Goal: Use online tool/utility: Utilize a website feature to perform a specific function

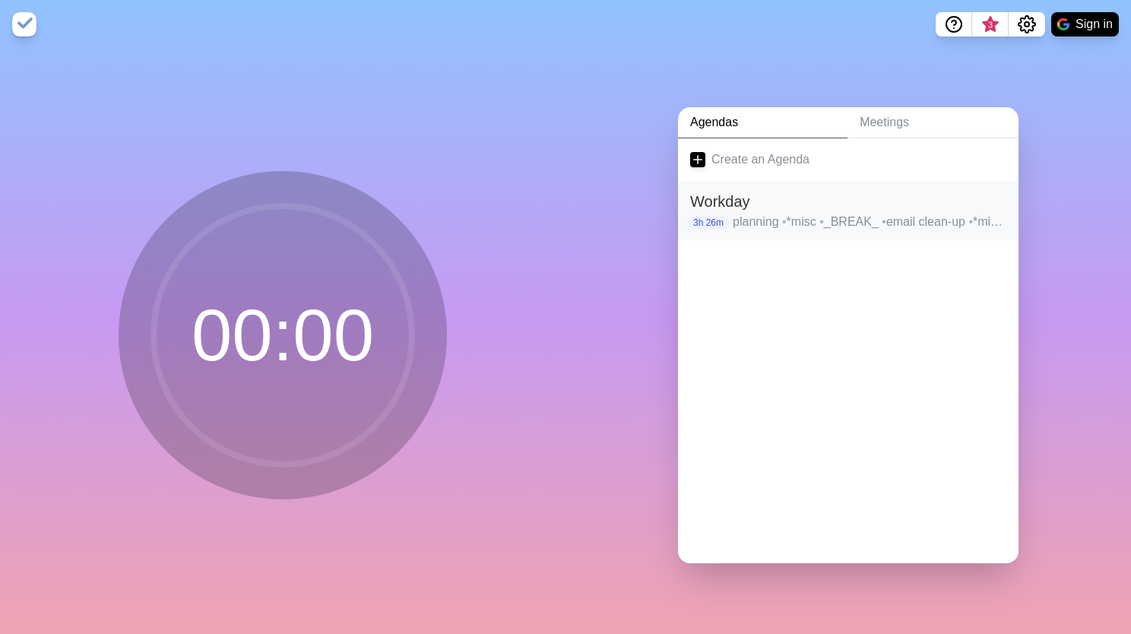
click at [861, 204] on h2 "Workday" at bounding box center [848, 201] width 316 height 23
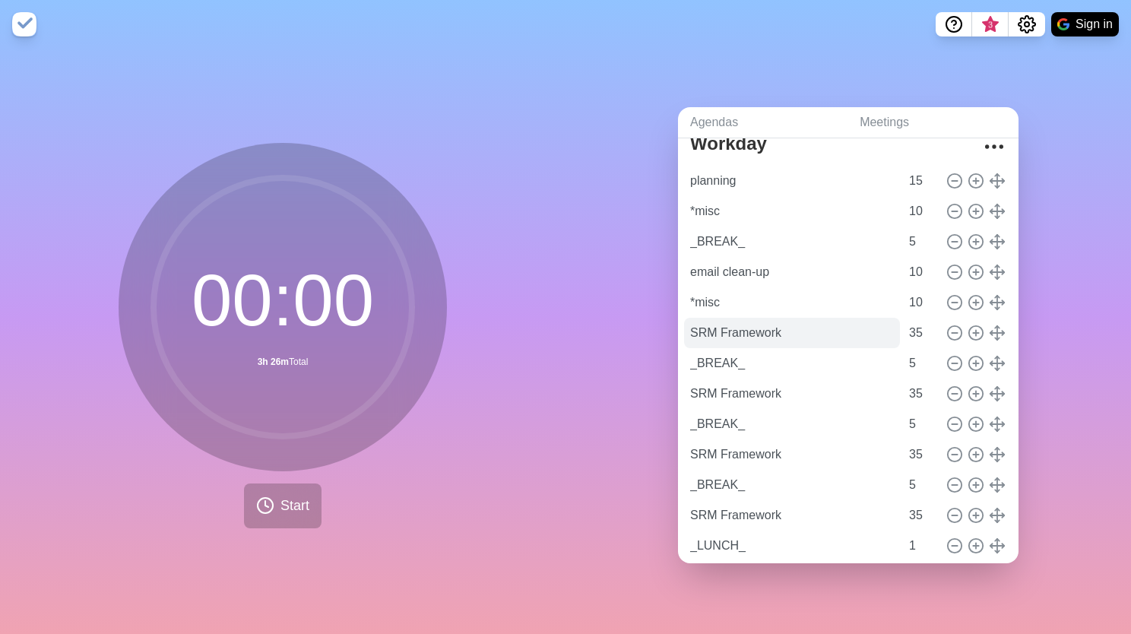
scroll to position [99, 0]
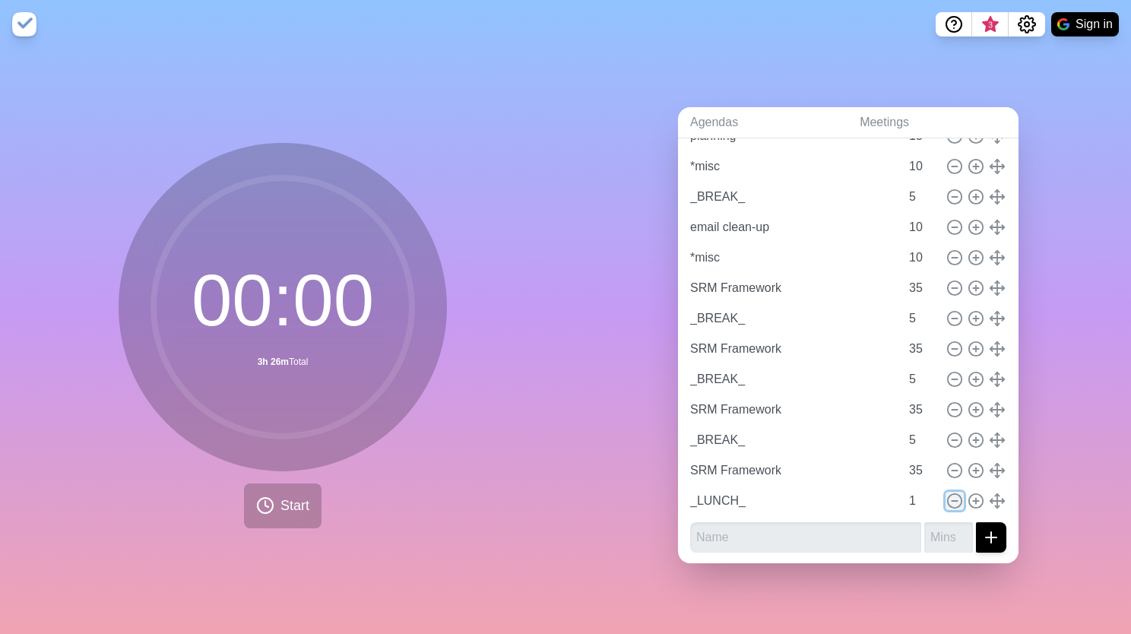
click at [952, 501] on line at bounding box center [954, 501] width 5 height 0
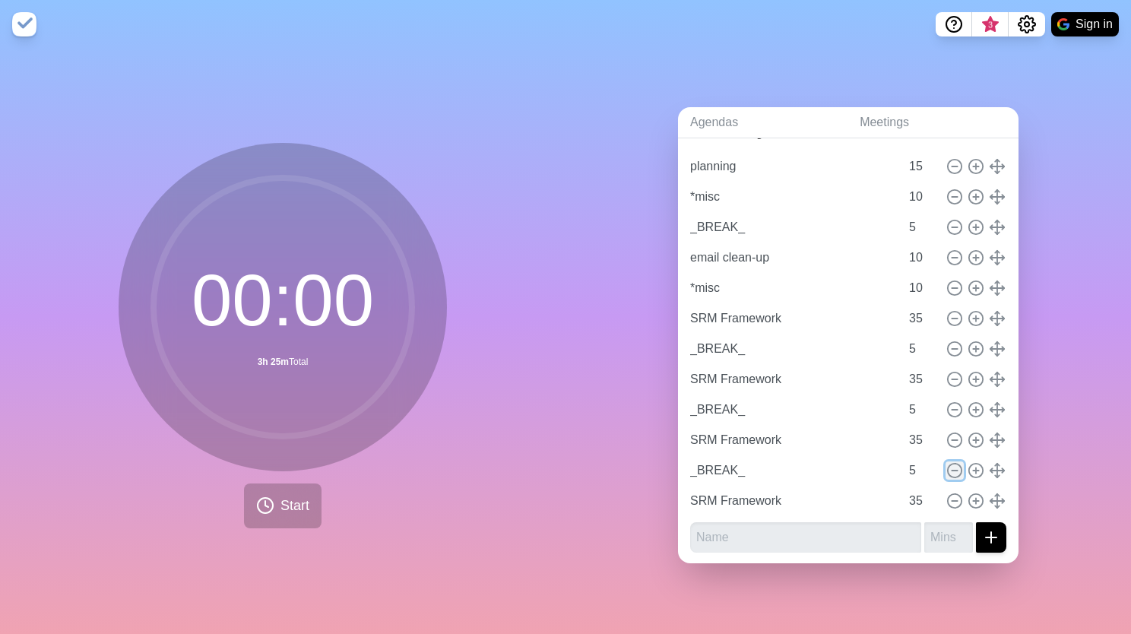
click at [946, 464] on icon at bounding box center [954, 470] width 17 height 17
type input "SRM Framework"
type input "35"
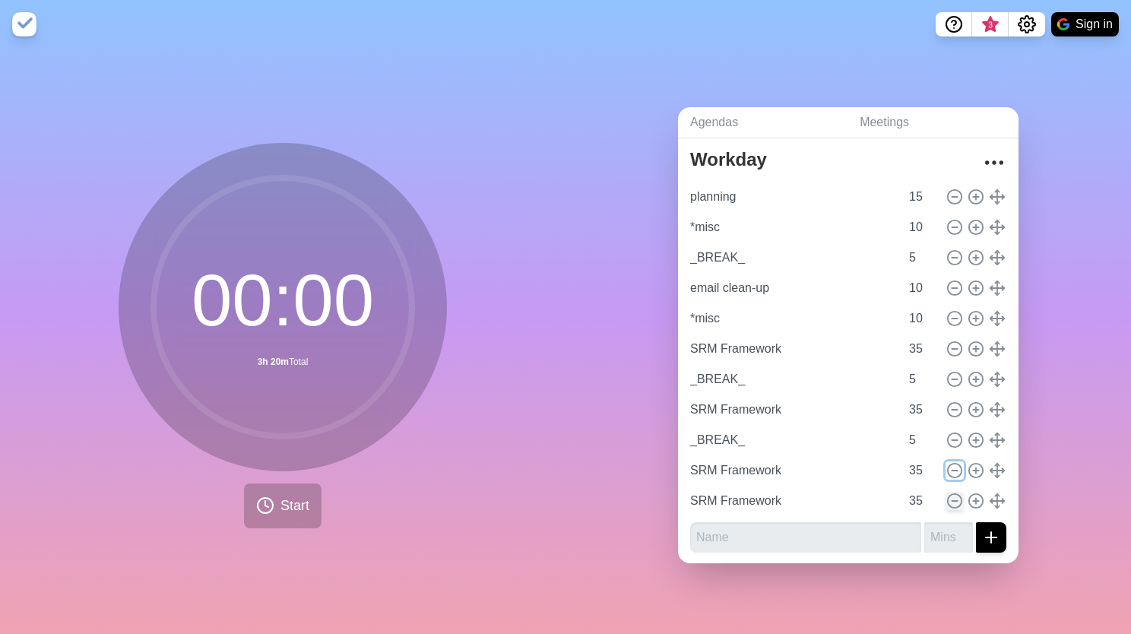
click at [946, 464] on icon at bounding box center [954, 470] width 17 height 17
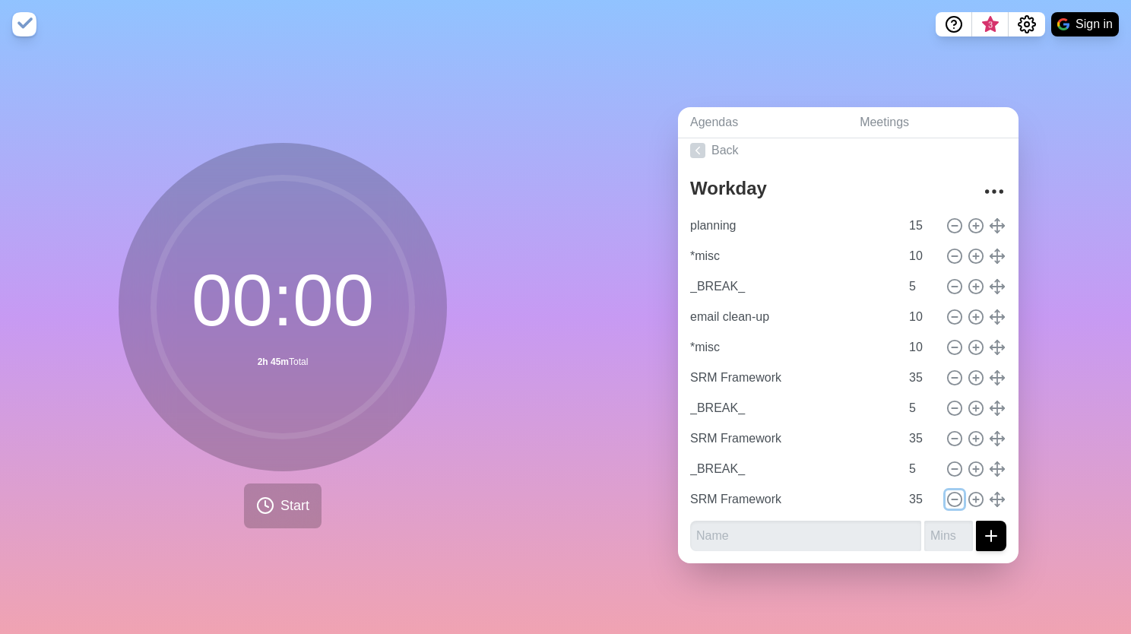
scroll to position [8, 0]
click at [946, 464] on icon at bounding box center [954, 470] width 17 height 17
type input "SRM Framework"
type input "35"
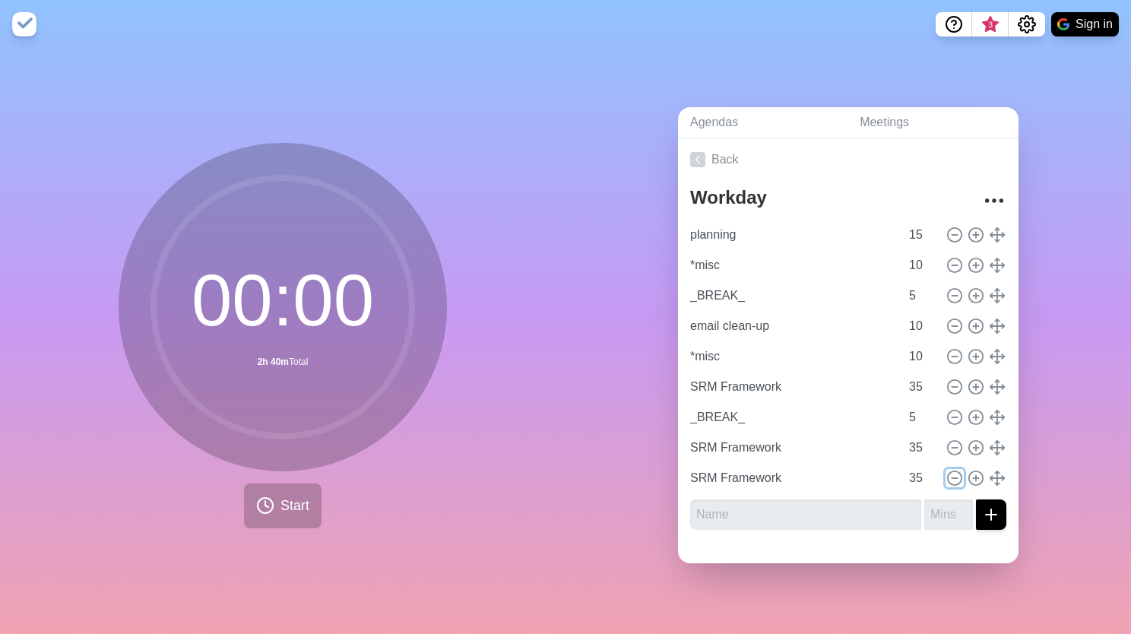
scroll to position [0, 0]
click at [946, 470] on icon at bounding box center [954, 478] width 17 height 17
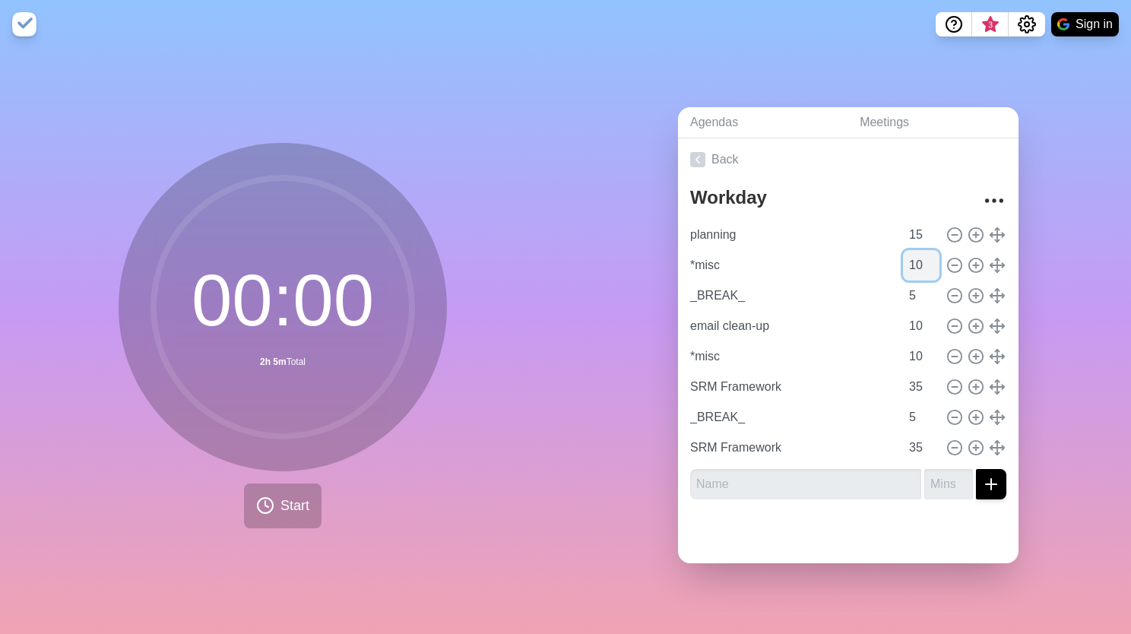
click at [903, 266] on input "10" at bounding box center [921, 265] width 36 height 30
type input "15"
type input "*misc"
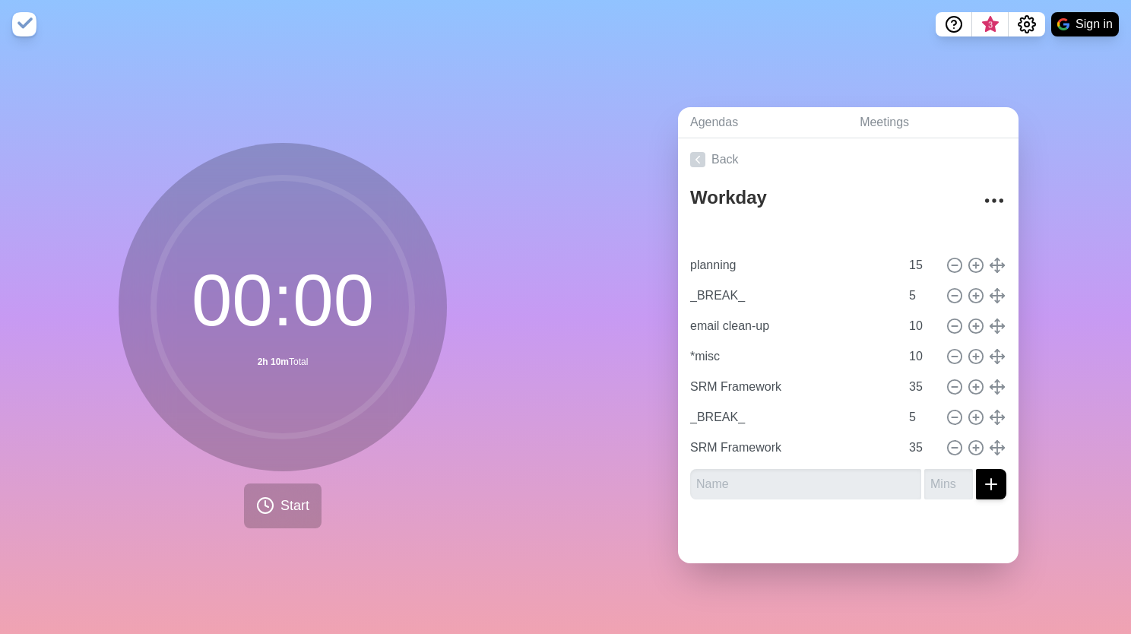
type input "planning"
click at [948, 380] on circle at bounding box center [955, 387] width 14 height 14
type input "_BREAK_"
type input "5"
type input "SRM Framework"
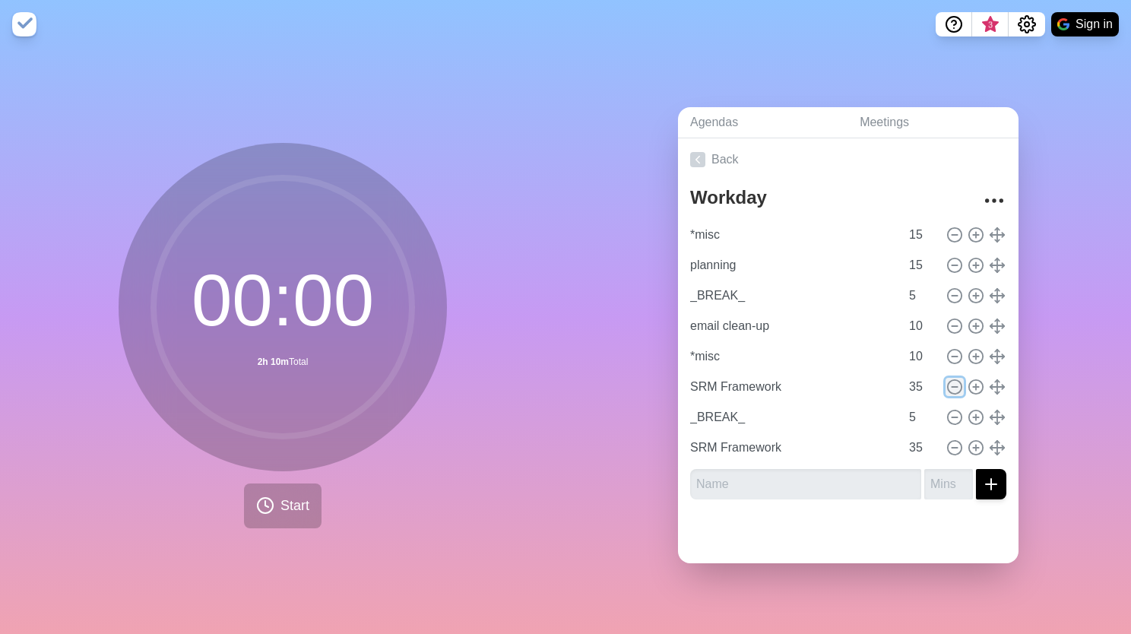
type input "35"
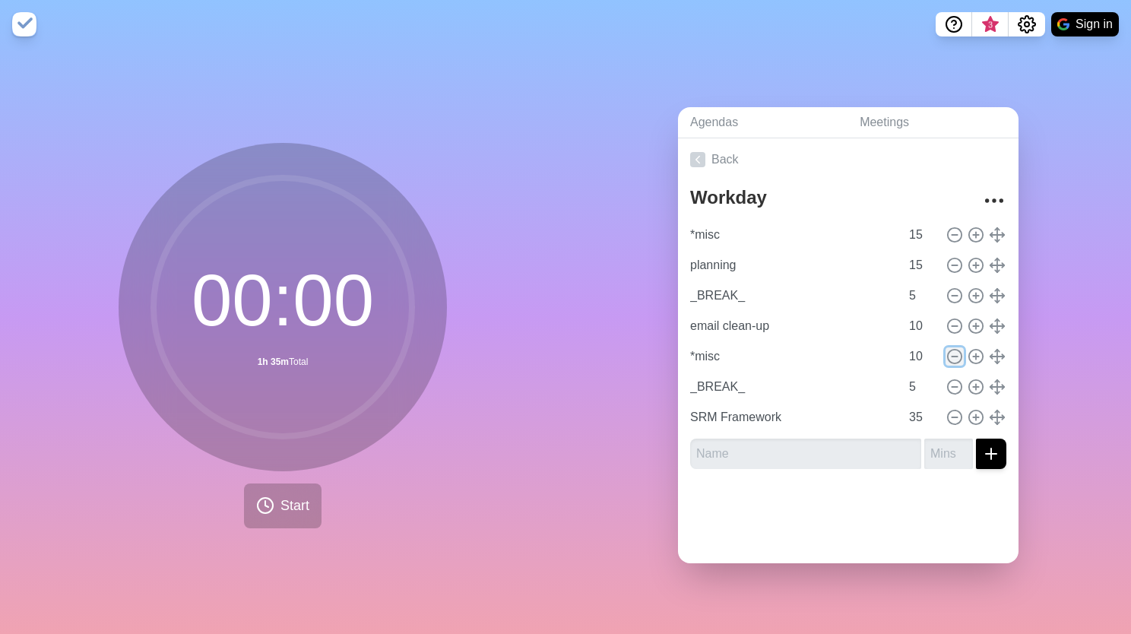
click at [948, 350] on circle at bounding box center [955, 357] width 14 height 14
type input "_BREAK_"
type input "5"
type input "SRM Framework"
type input "35"
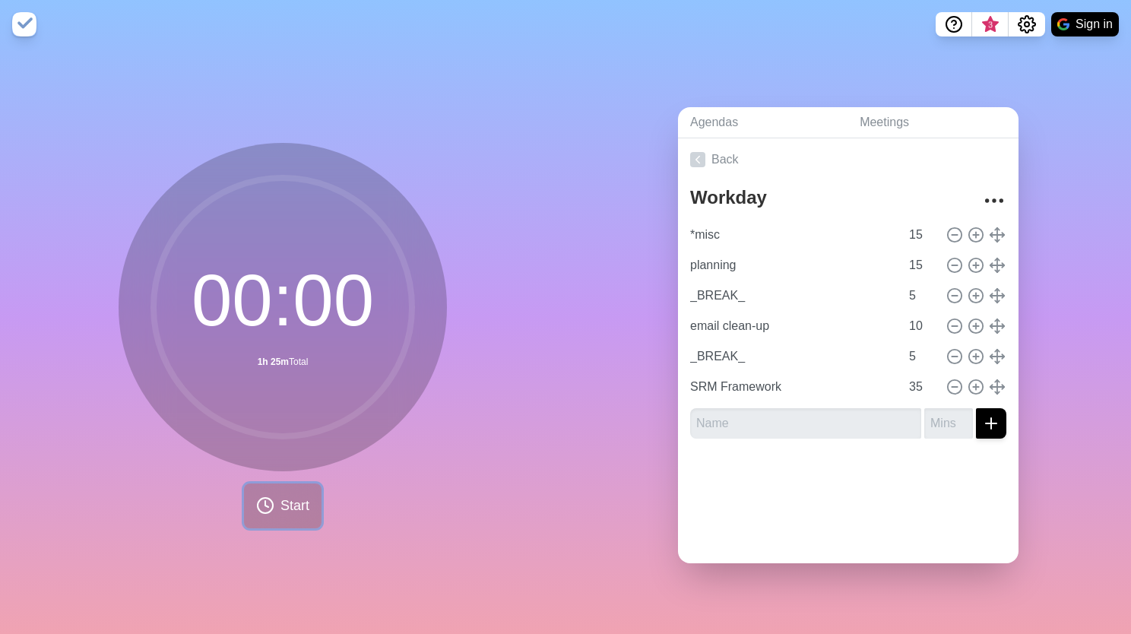
click at [306, 493] on button "Start" at bounding box center [283, 505] width 78 height 45
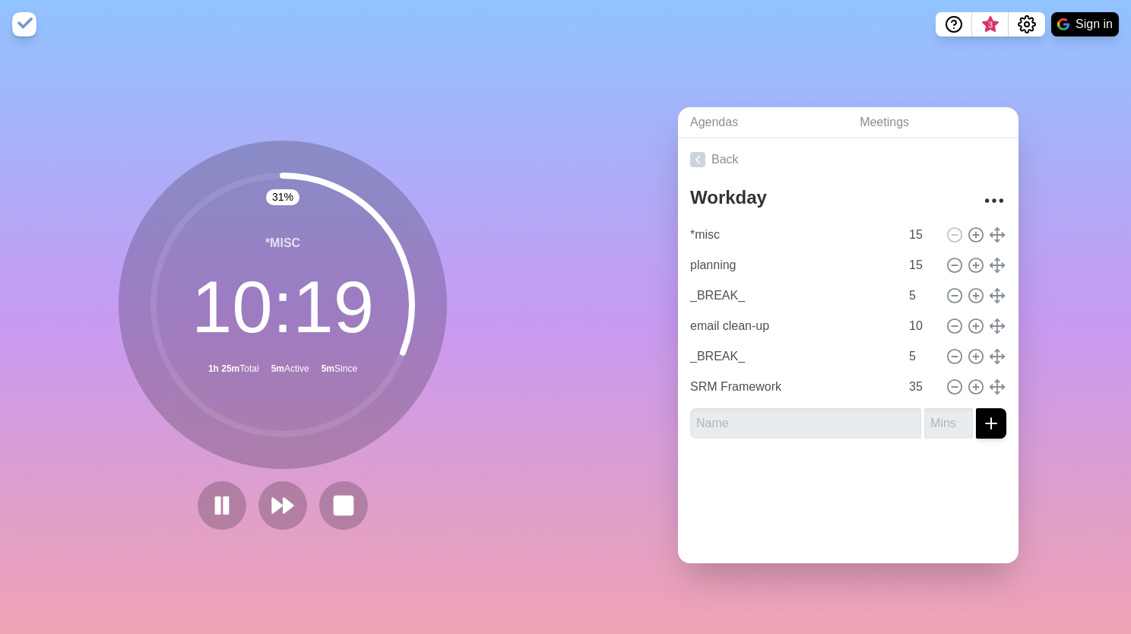
click at [647, 347] on div "Agendas Meetings Back Workday *misc 15 planning 15 _BREAK_ 5 email clean-up 10 …" at bounding box center [849, 341] width 566 height 585
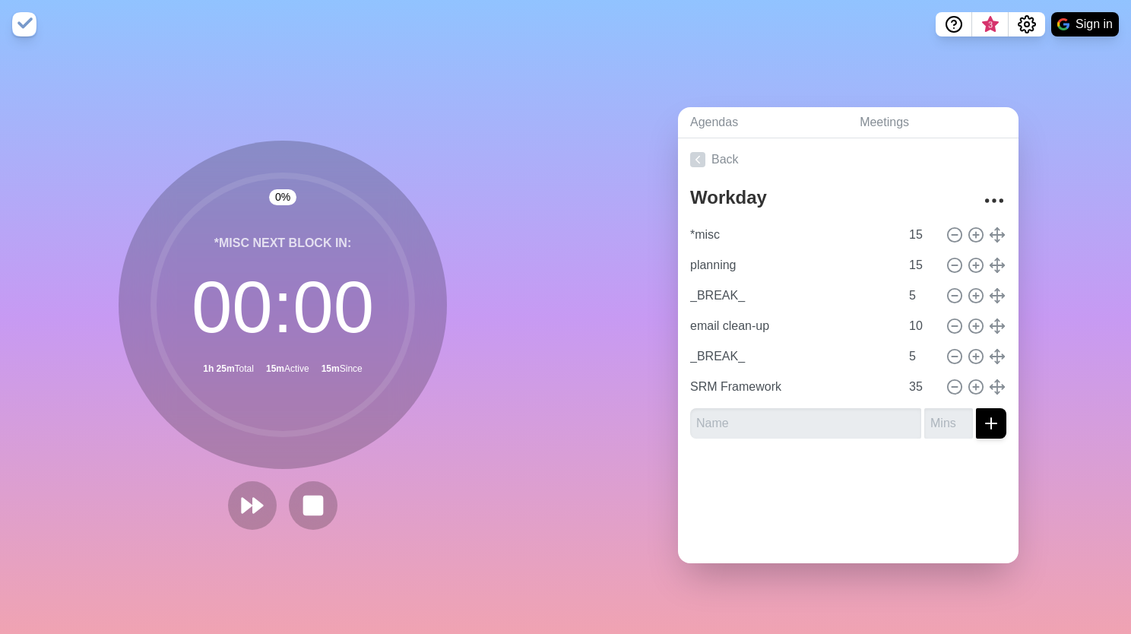
click at [420, 153] on icon at bounding box center [283, 305] width 304 height 304
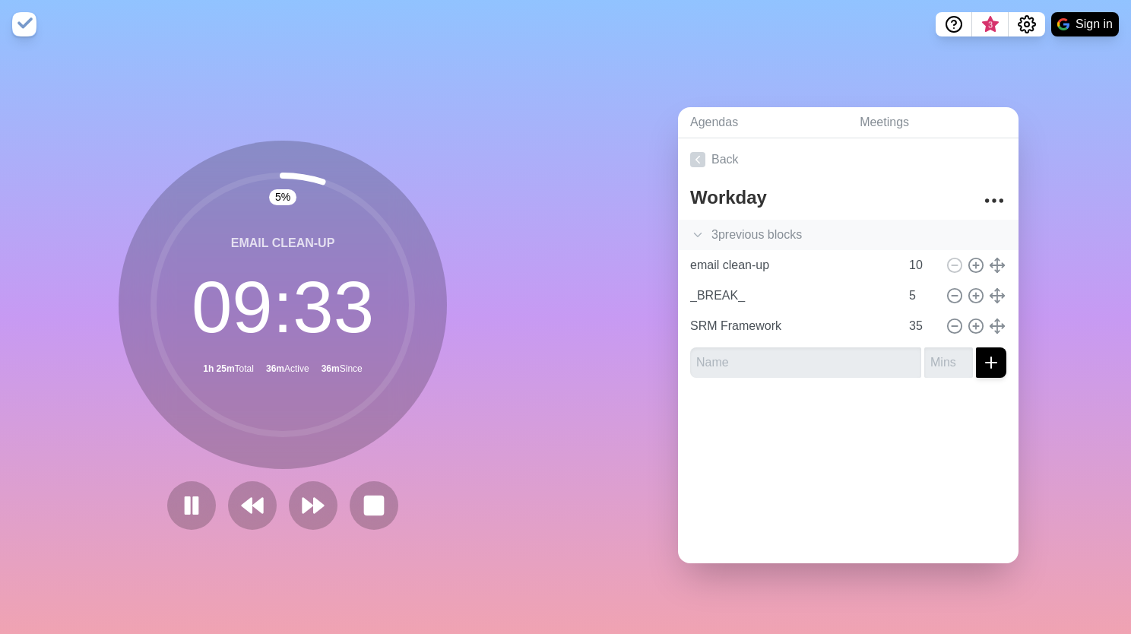
click at [743, 236] on div "3 previous block s" at bounding box center [848, 235] width 341 height 30
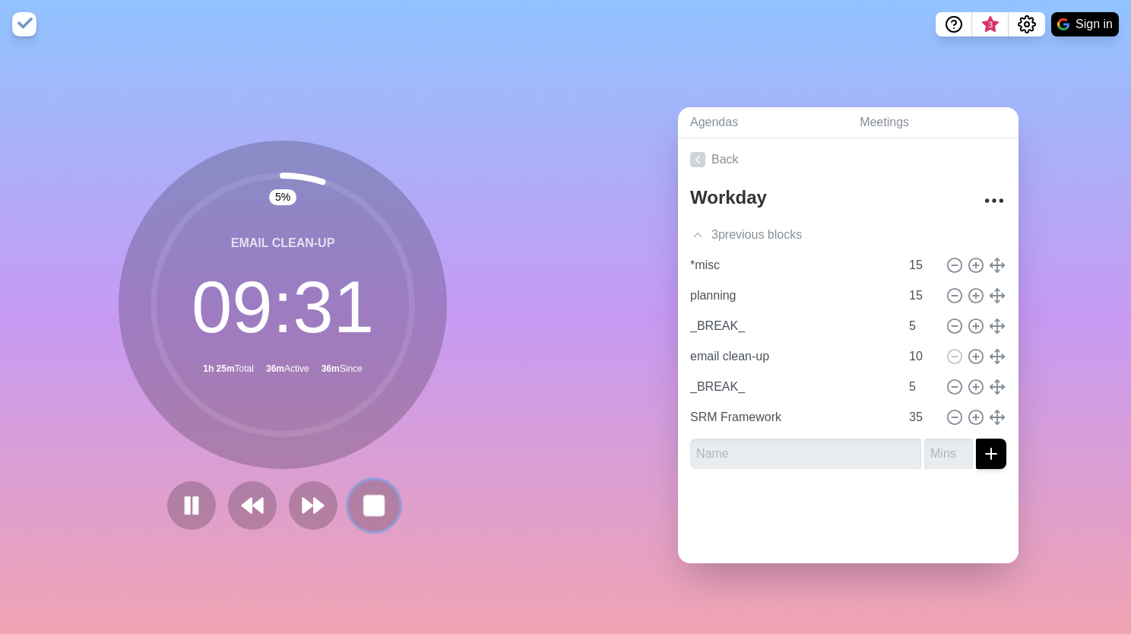
click at [363, 513] on button at bounding box center [373, 505] width 51 height 51
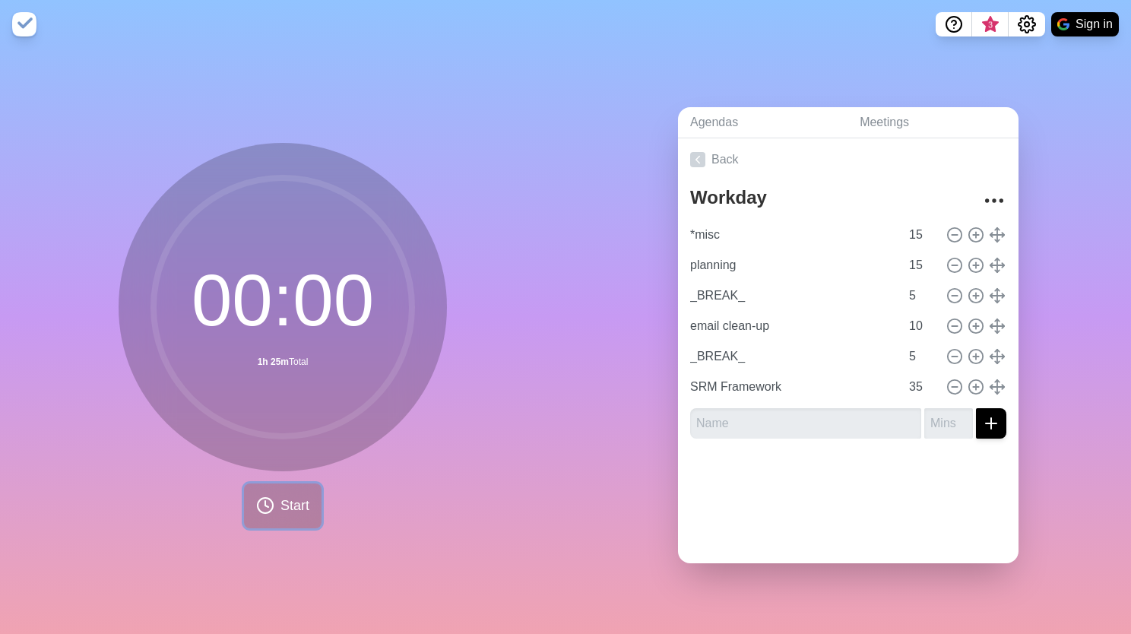
click at [296, 506] on span "Start" at bounding box center [295, 506] width 29 height 21
